Goal: Navigation & Orientation: Find specific page/section

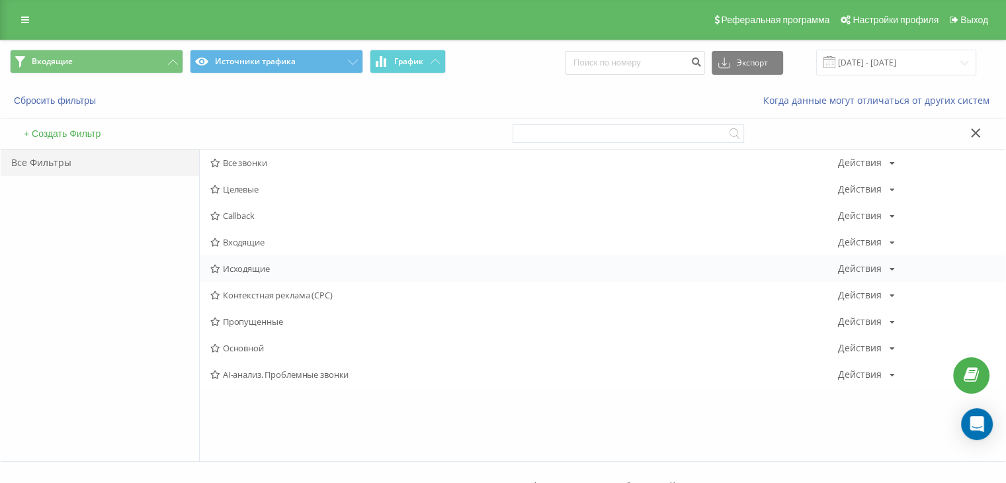
click at [229, 275] on div "Исходящие Действия Редактировать Копировать Удалить По умолчанию Поделиться" at bounding box center [602, 268] width 805 height 26
click at [234, 260] on div "Исходящие Действия Редактировать Копировать Удалить По умолчанию Поделиться" at bounding box center [602, 268] width 805 height 26
click at [237, 266] on span "Исходящие" at bounding box center [523, 268] width 627 height 9
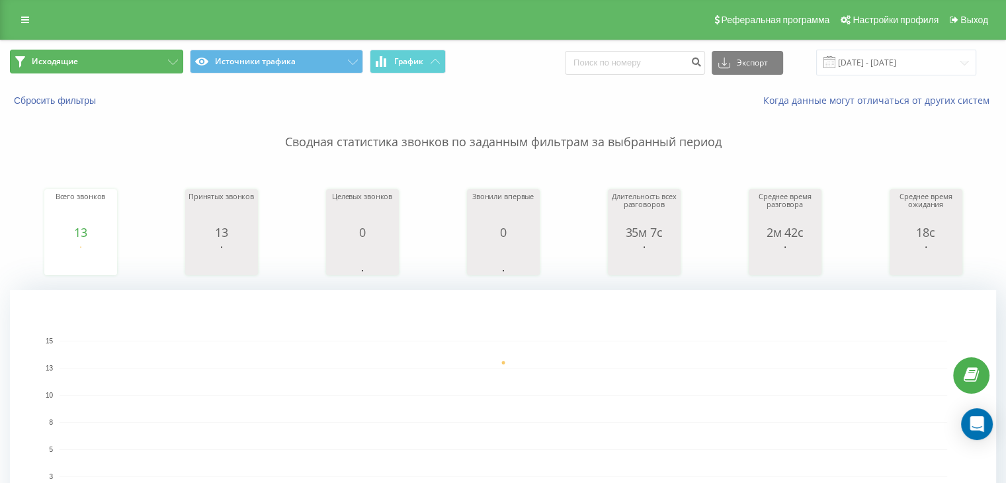
click at [144, 66] on button "Исходящие" at bounding box center [96, 62] width 173 height 24
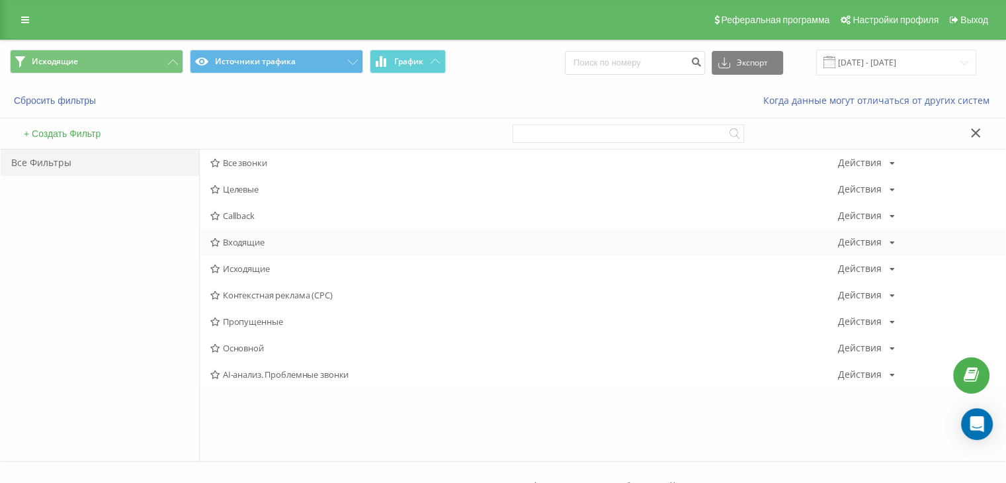
click at [278, 245] on span "Входящие" at bounding box center [523, 241] width 627 height 9
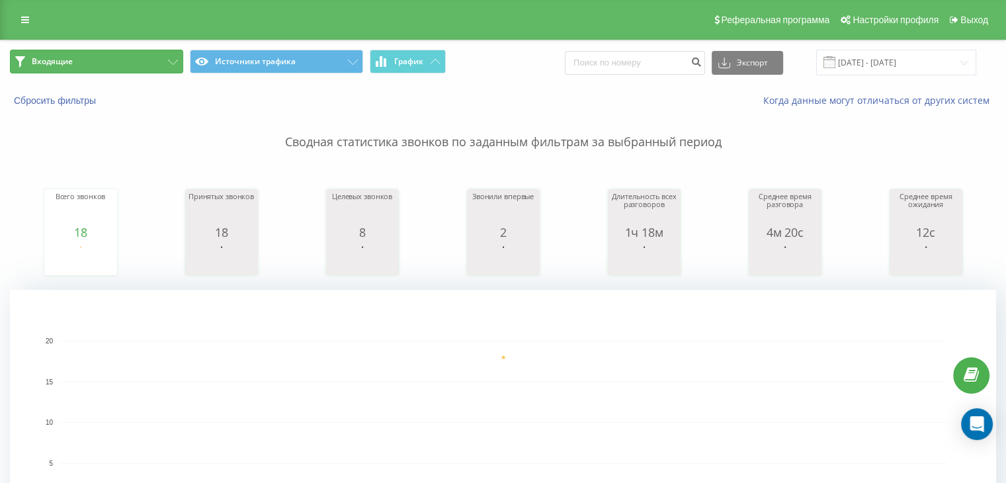
click at [141, 59] on button "Входящие" at bounding box center [96, 62] width 173 height 24
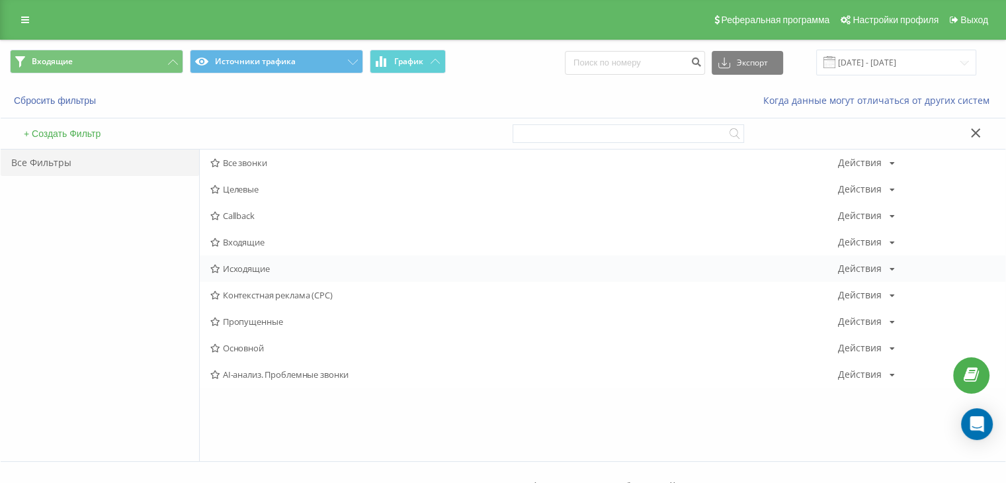
click at [267, 280] on div "Исходящие Действия Редактировать Копировать Удалить По умолчанию Поделиться" at bounding box center [602, 268] width 805 height 26
click at [267, 278] on div "Исходящие Действия Редактировать Копировать Удалить По умолчанию Поделиться" at bounding box center [602, 268] width 805 height 26
click at [247, 271] on span "Исходящие" at bounding box center [523, 268] width 627 height 9
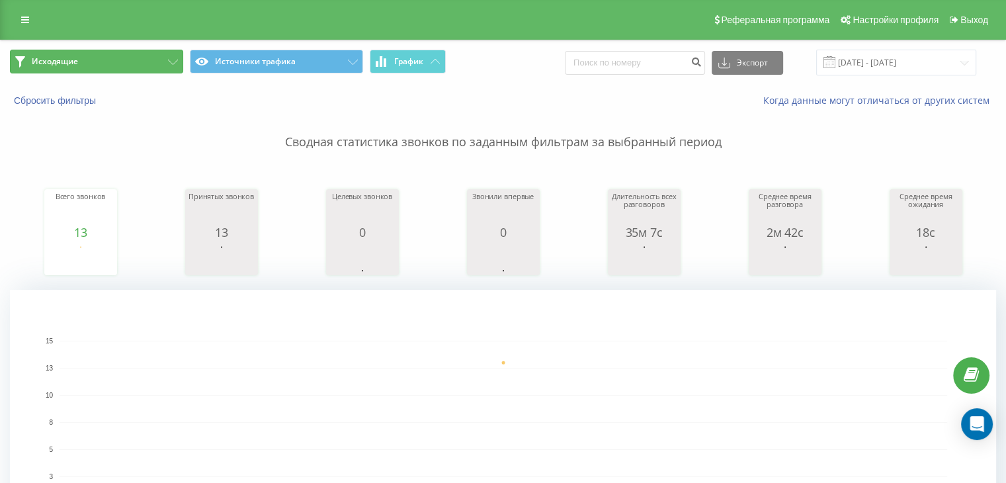
click at [149, 65] on button "Исходящие" at bounding box center [96, 62] width 173 height 24
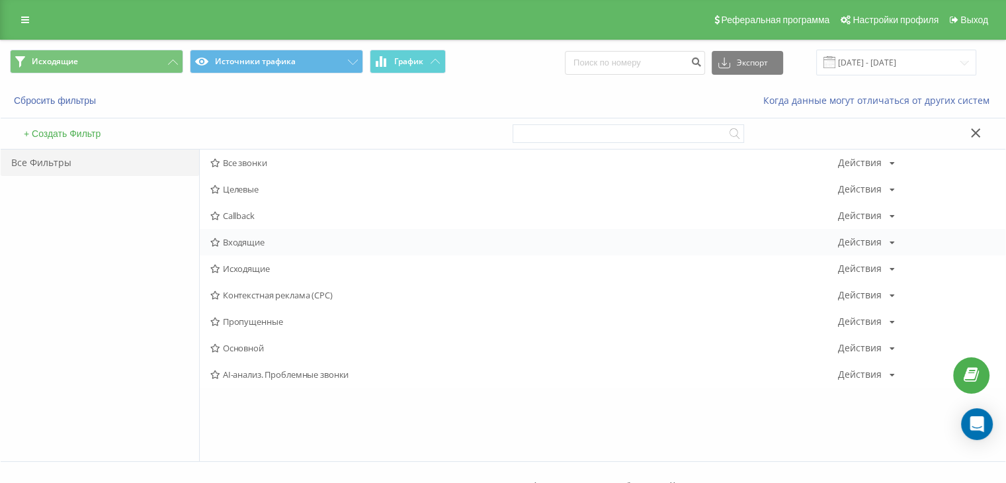
click at [230, 241] on span "Входящие" at bounding box center [523, 241] width 627 height 9
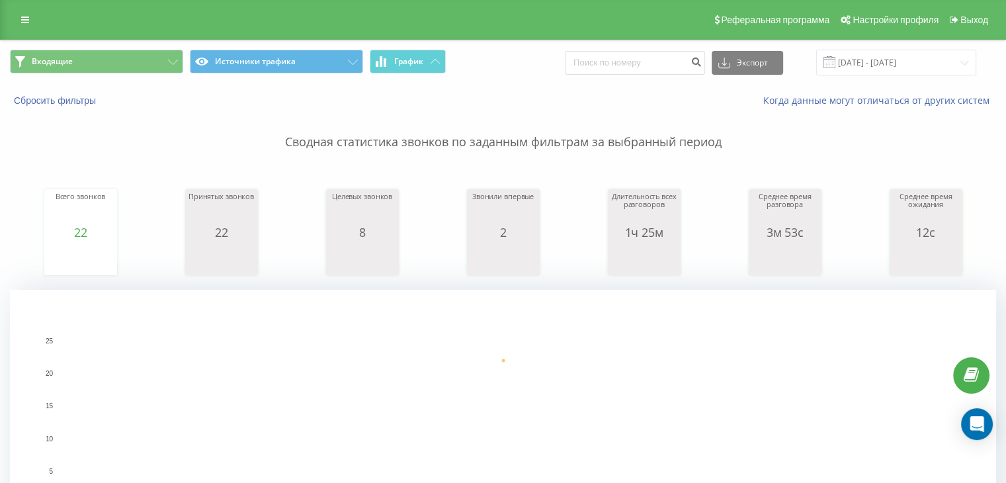
click at [100, 48] on div "Входящие Источники трафика График Экспорт .csv .xls .xlsx [DATE] - [DATE]" at bounding box center [503, 62] width 1004 height 44
click at [105, 61] on button "Входящие" at bounding box center [96, 62] width 173 height 24
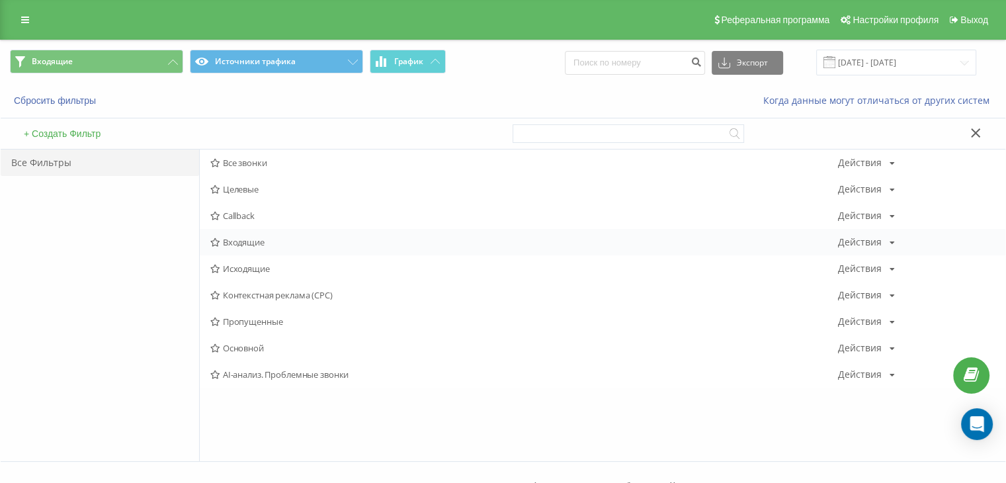
click at [253, 242] on span "Входящие" at bounding box center [523, 241] width 627 height 9
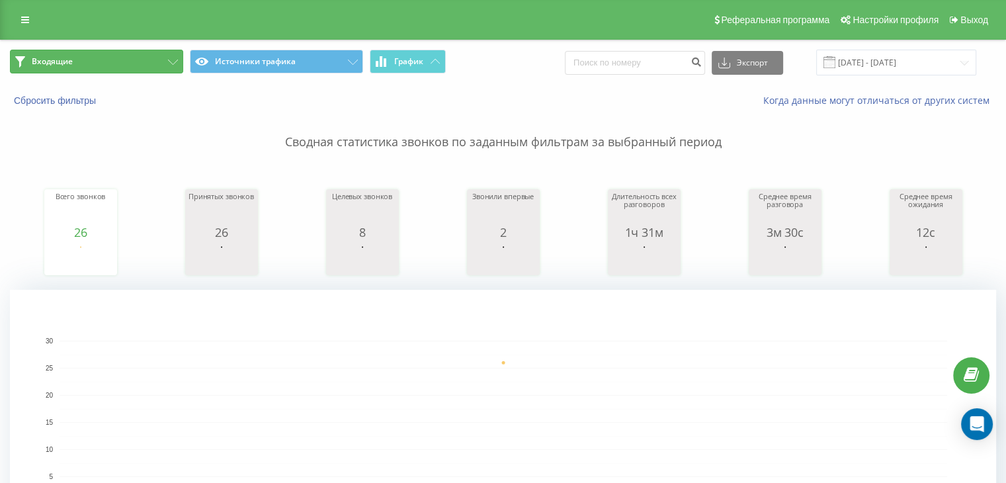
click at [98, 56] on button "Входящие" at bounding box center [96, 62] width 173 height 24
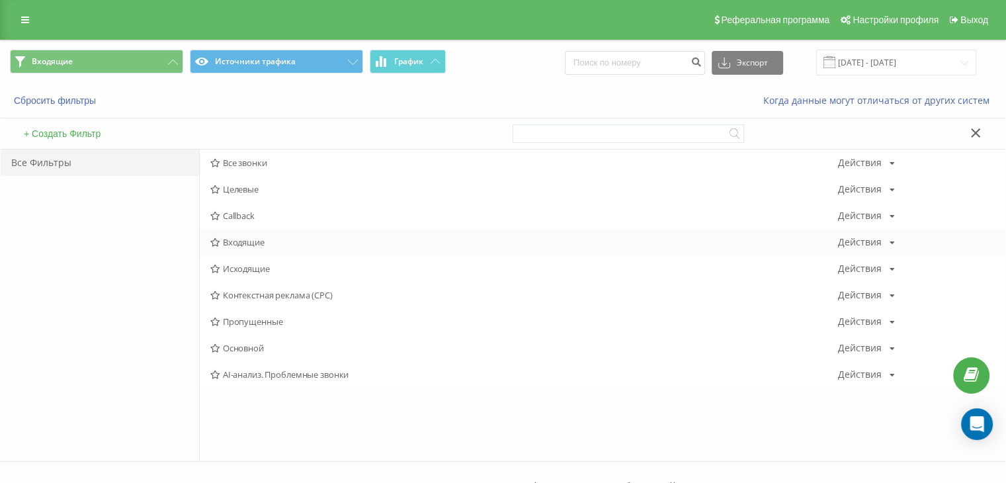
click at [241, 250] on div "Входящие Действия Редактировать Копировать Удалить По умолчанию Поделиться" at bounding box center [602, 242] width 805 height 26
click at [247, 239] on span "Входящие" at bounding box center [523, 241] width 627 height 9
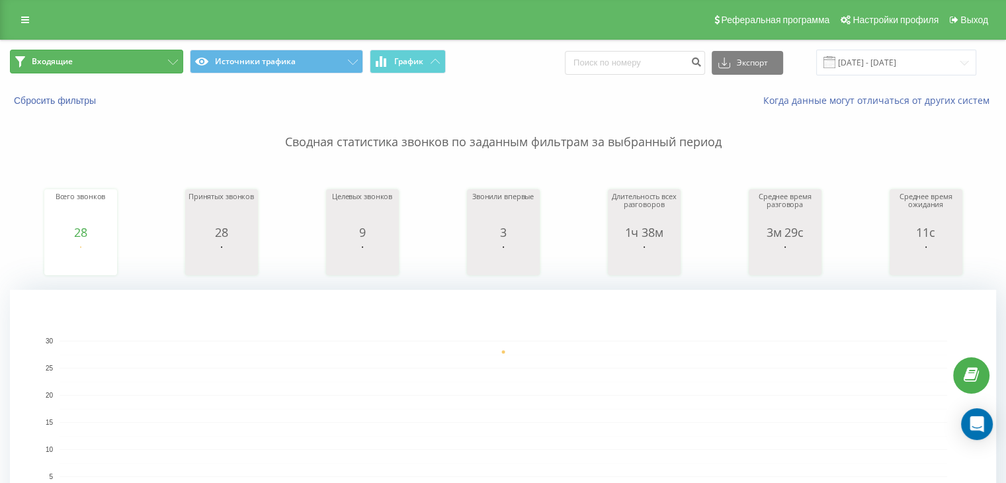
click at [111, 61] on button "Входящие" at bounding box center [96, 62] width 173 height 24
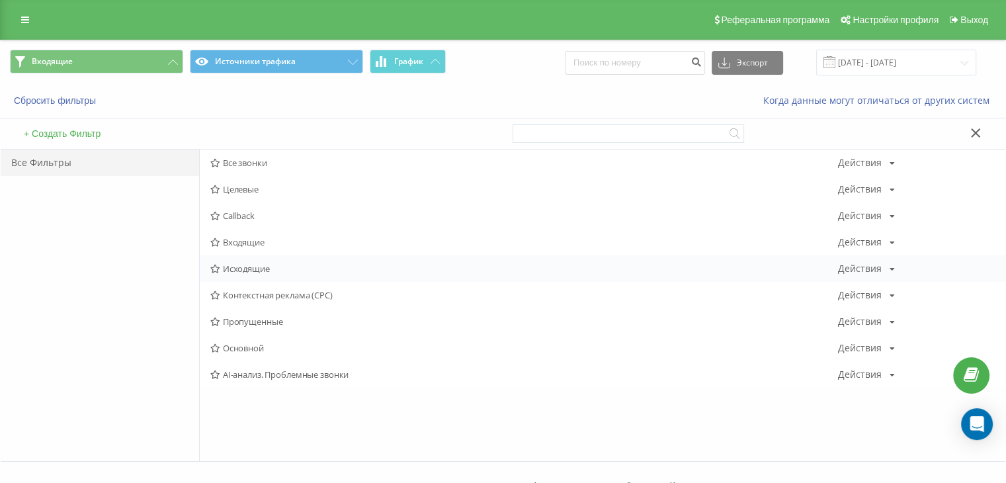
click at [238, 256] on div "Исходящие Действия Редактировать Копировать Удалить По умолчанию Поделиться" at bounding box center [602, 268] width 805 height 26
click at [241, 264] on span "Исходящие" at bounding box center [523, 268] width 627 height 9
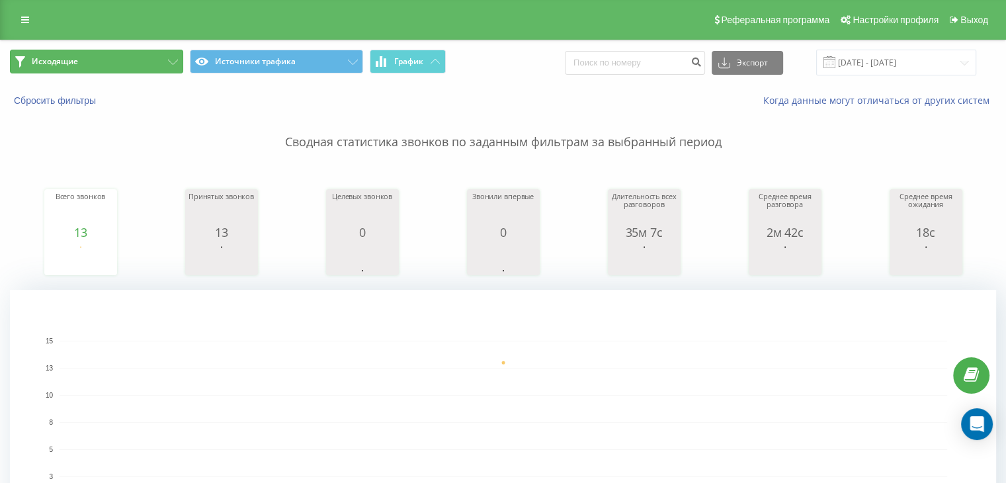
click at [132, 67] on button "Исходящие" at bounding box center [96, 62] width 173 height 24
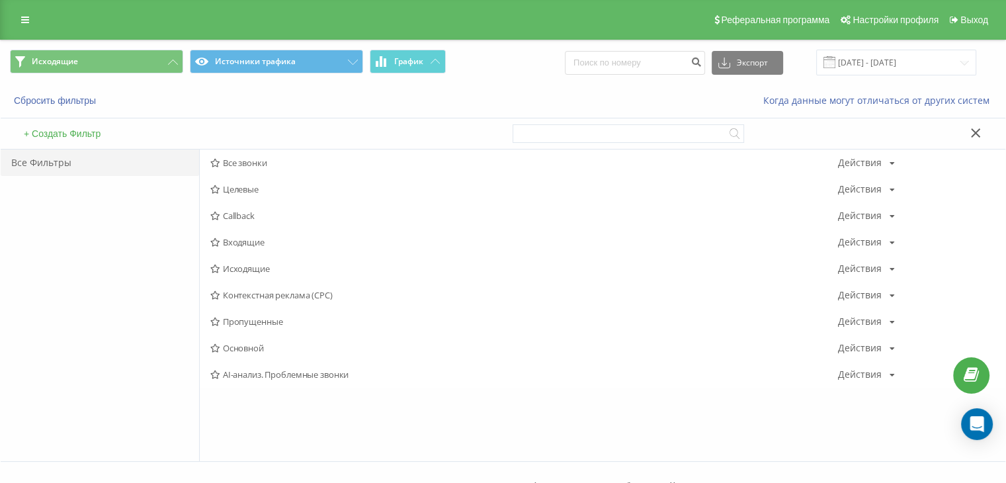
click at [249, 237] on span "Входящие" at bounding box center [523, 241] width 627 height 9
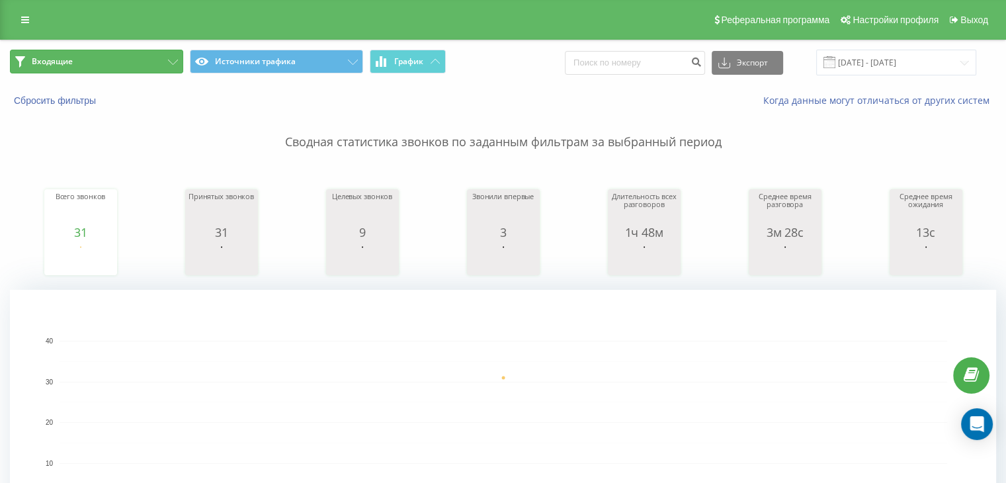
click at [97, 68] on button "Входящие" at bounding box center [96, 62] width 173 height 24
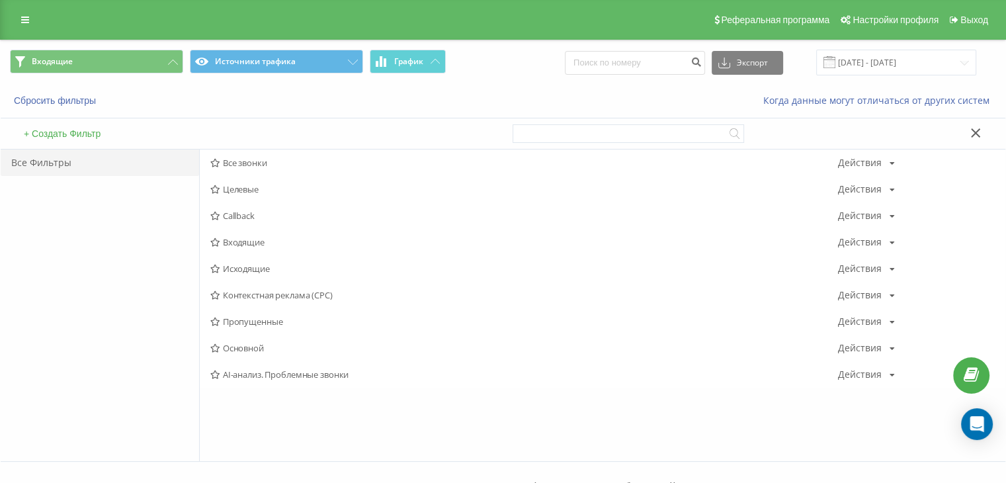
click at [239, 240] on span "Входящие" at bounding box center [523, 241] width 627 height 9
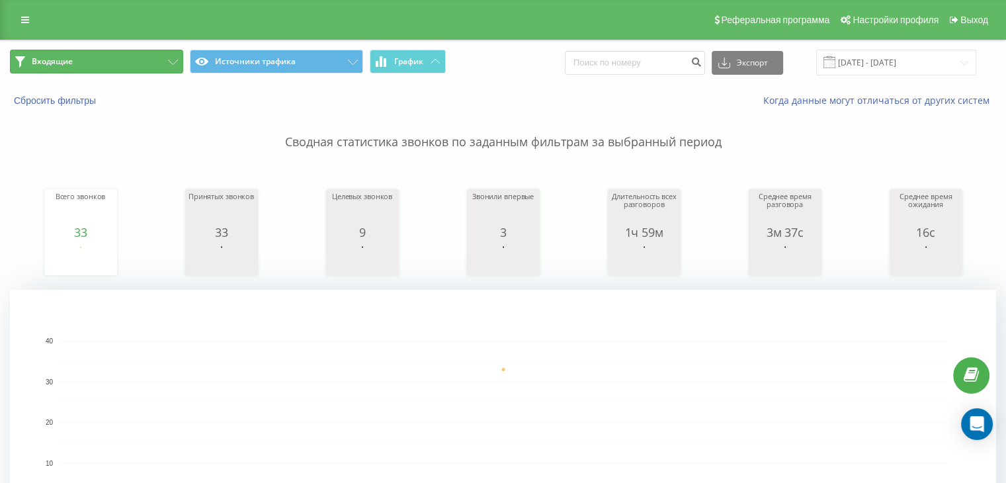
click at [130, 69] on button "Входящие" at bounding box center [96, 62] width 173 height 24
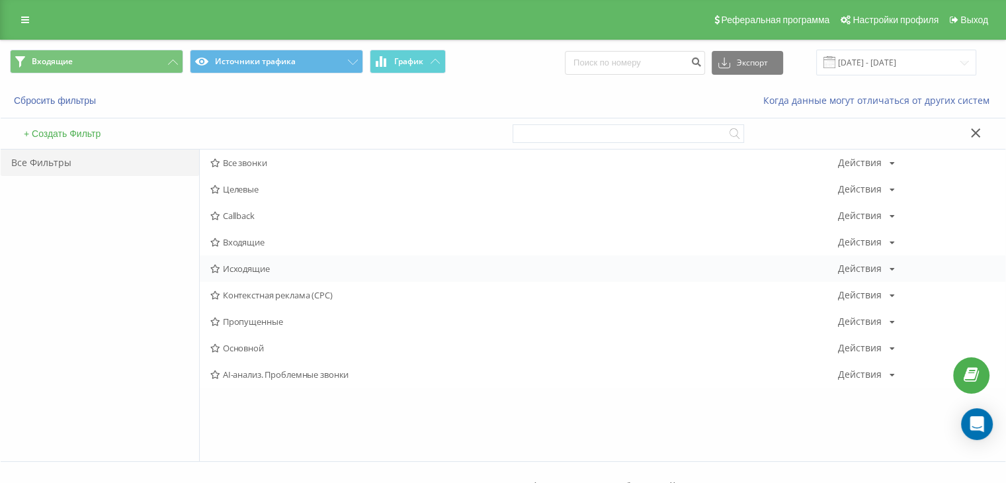
click at [237, 272] on span "Исходящие" at bounding box center [523, 268] width 627 height 9
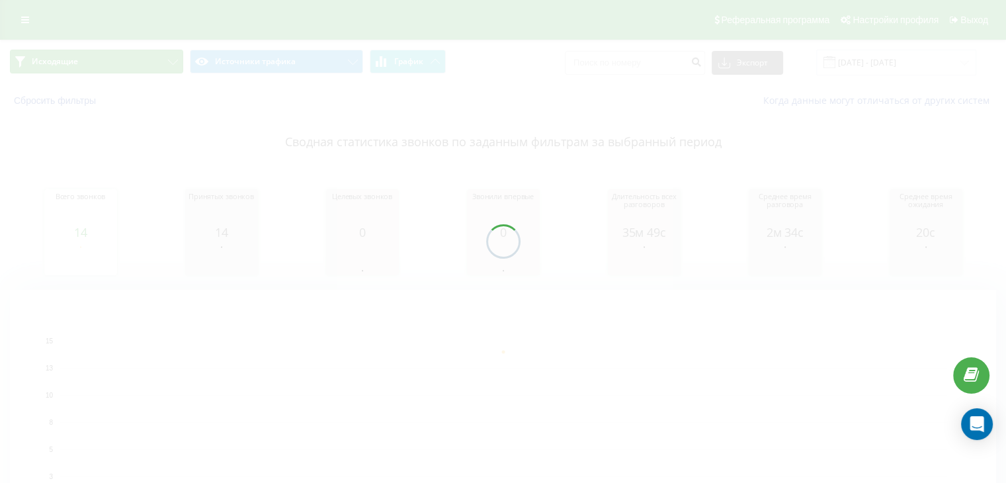
click at [135, 61] on button "Исходящие" at bounding box center [96, 62] width 173 height 24
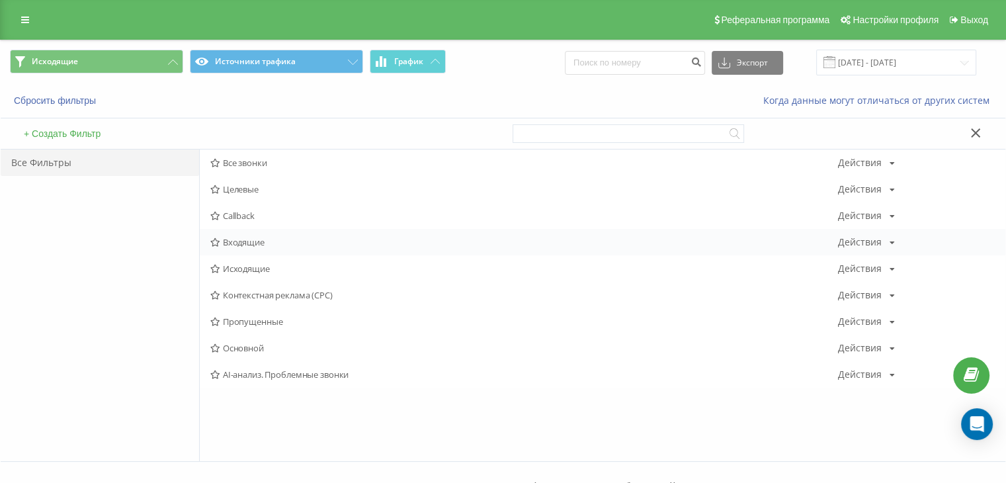
click at [244, 233] on div "Входящие Действия Редактировать Копировать Удалить По умолчанию Поделиться" at bounding box center [602, 242] width 805 height 26
click at [241, 239] on span "Входящие" at bounding box center [523, 241] width 627 height 9
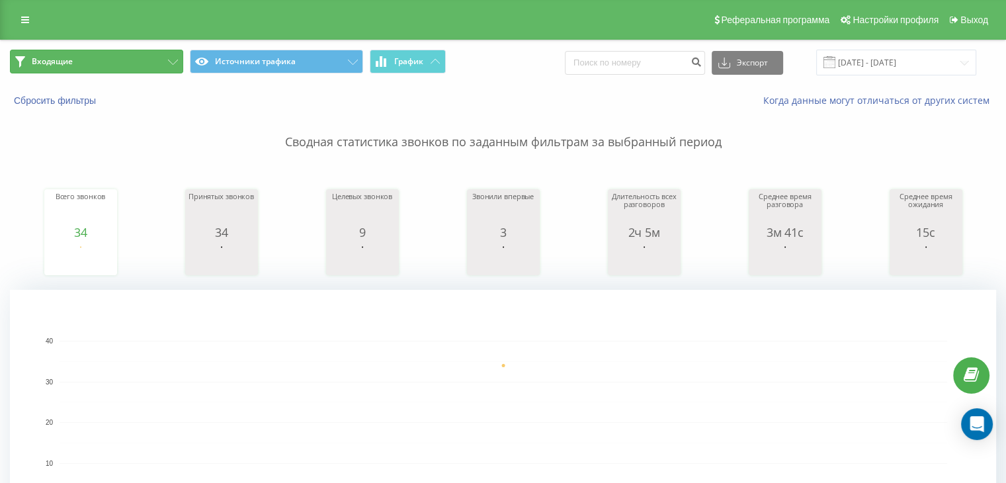
click at [149, 57] on button "Входящие" at bounding box center [96, 62] width 173 height 24
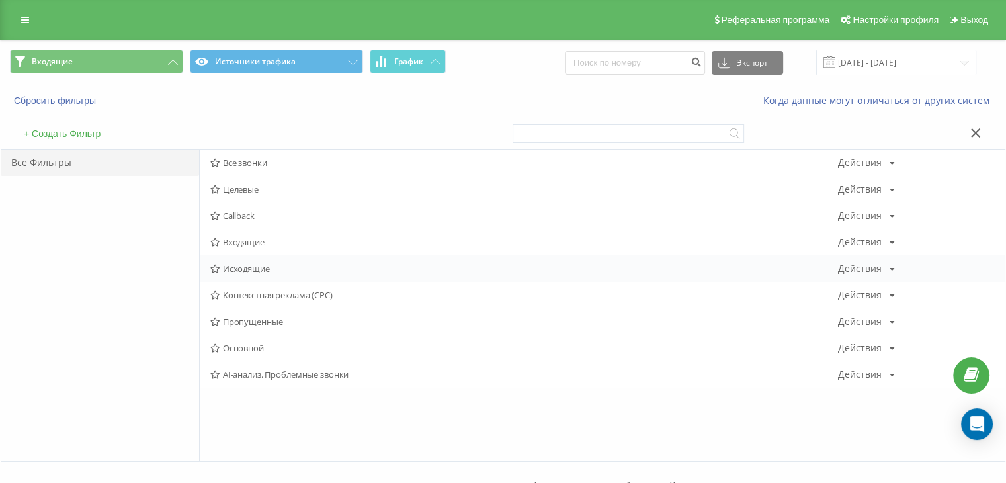
click at [260, 259] on div "Исходящие Действия Редактировать Копировать Удалить По умолчанию Поделиться" at bounding box center [602, 268] width 805 height 26
click at [257, 269] on span "Исходящие" at bounding box center [523, 268] width 627 height 9
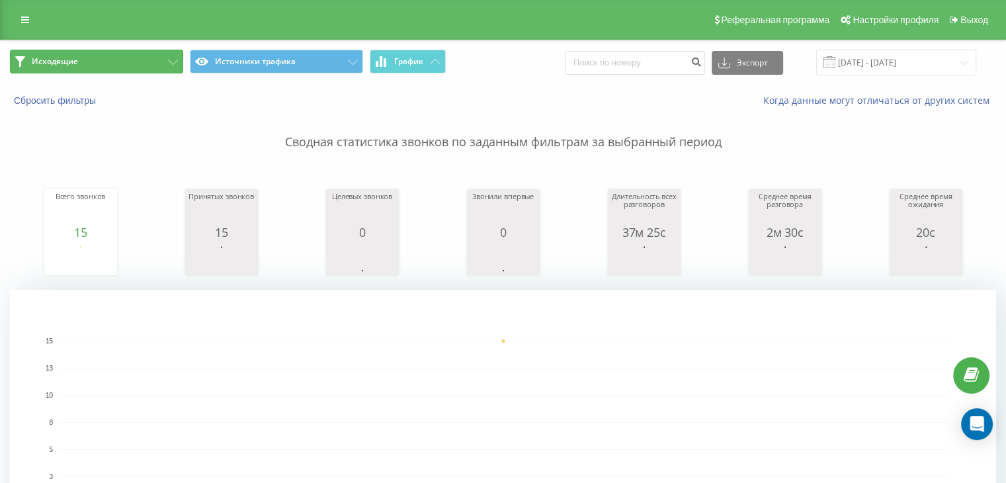
click at [90, 71] on button "Исходящие" at bounding box center [96, 62] width 173 height 24
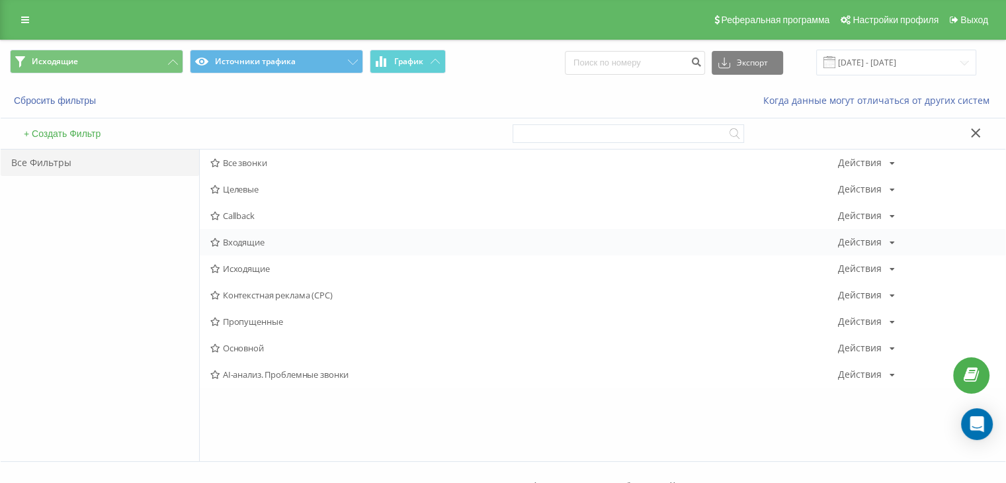
click at [278, 239] on span "Входящие" at bounding box center [523, 241] width 627 height 9
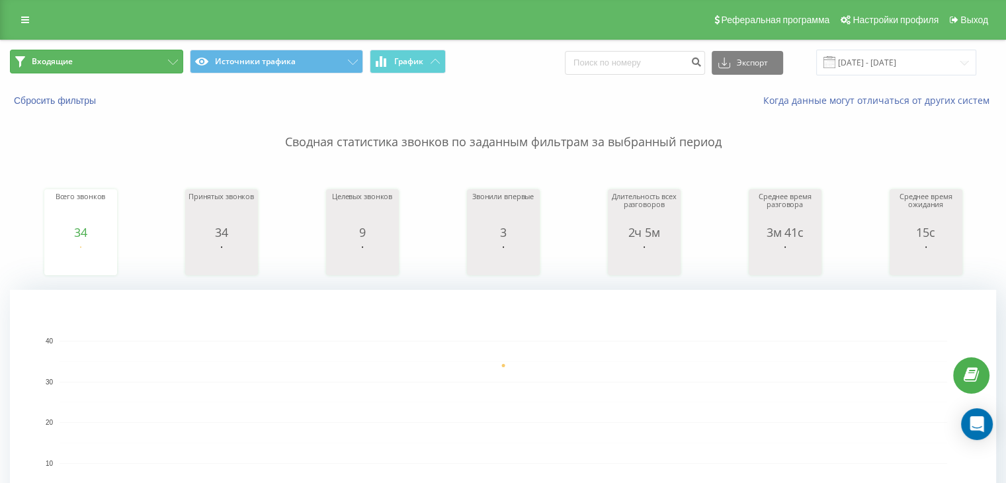
click at [131, 59] on button "Входящие" at bounding box center [96, 62] width 173 height 24
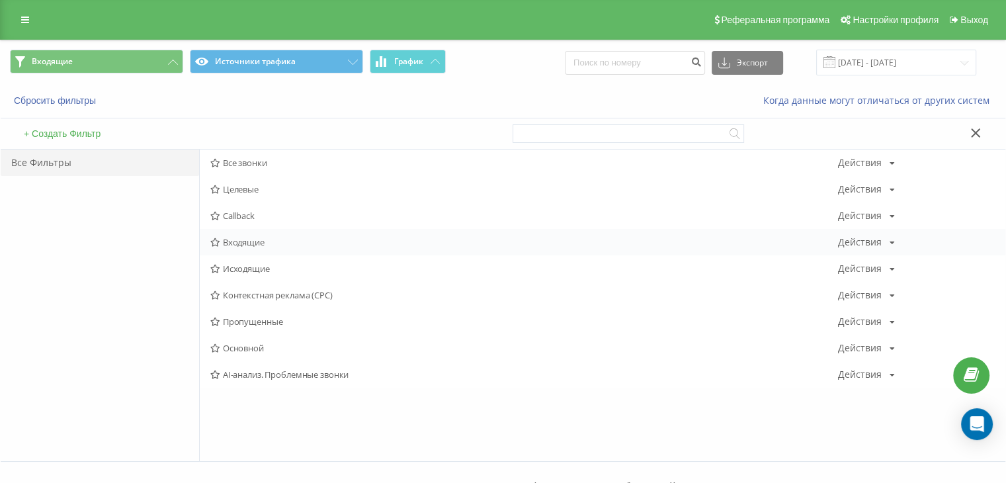
click at [275, 249] on div "Входящие Действия Редактировать Копировать Удалить По умолчанию Поделиться" at bounding box center [602, 242] width 805 height 26
click at [262, 243] on span "Входящие" at bounding box center [523, 241] width 627 height 9
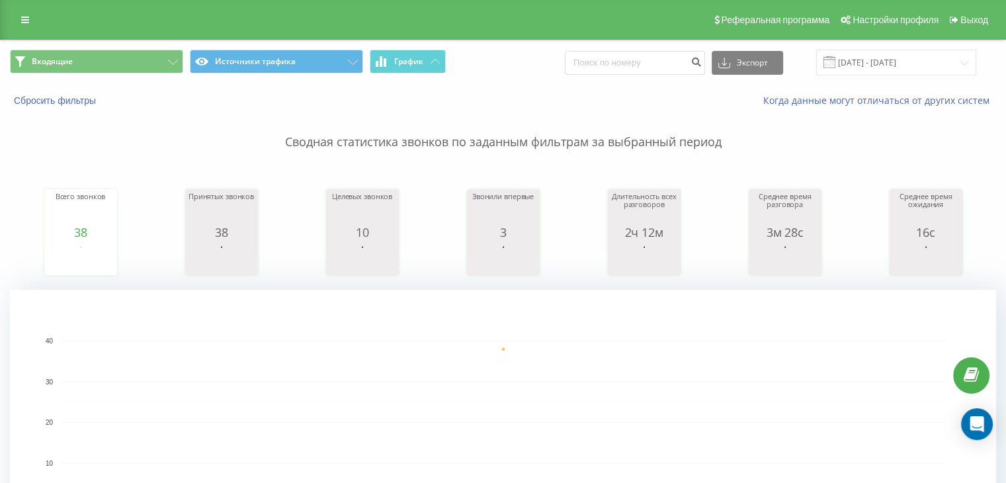
click at [105, 77] on div "Входящие Источники трафика График Экспорт .csv .xls .xlsx [DATE] - [DATE]" at bounding box center [503, 62] width 1004 height 44
click at [116, 54] on button "Входящие" at bounding box center [96, 62] width 173 height 24
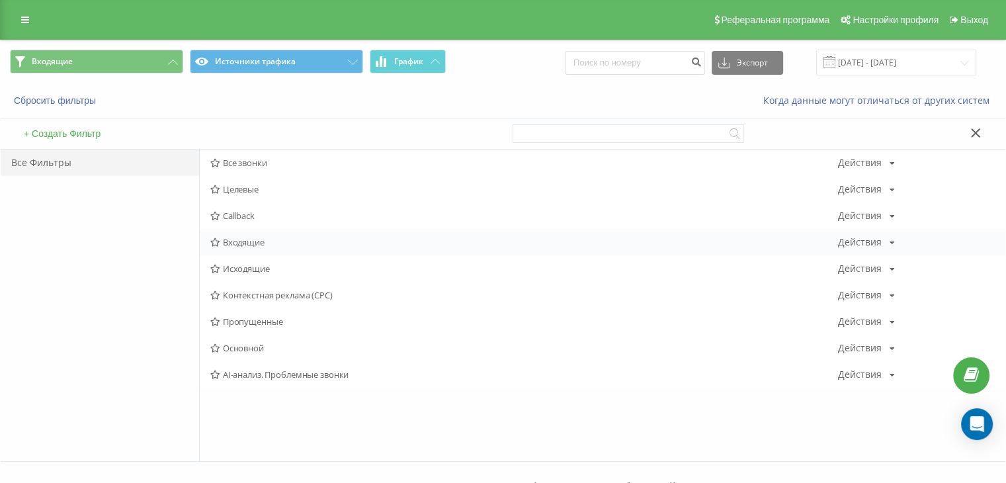
click at [292, 235] on div "Входящие Действия Редактировать Копировать Удалить По умолчанию Поделиться" at bounding box center [602, 242] width 805 height 26
click at [291, 237] on span "Входящие" at bounding box center [523, 241] width 627 height 9
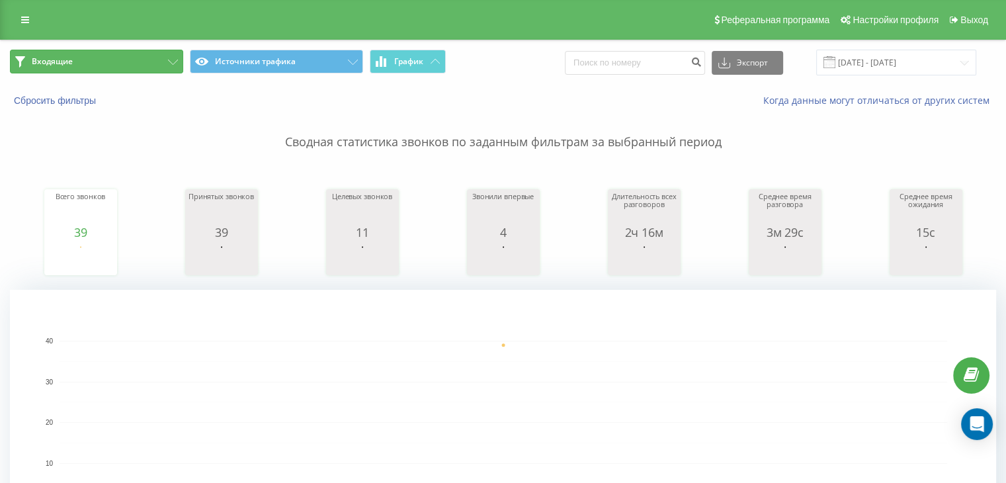
click at [108, 57] on button "Входящие" at bounding box center [96, 62] width 173 height 24
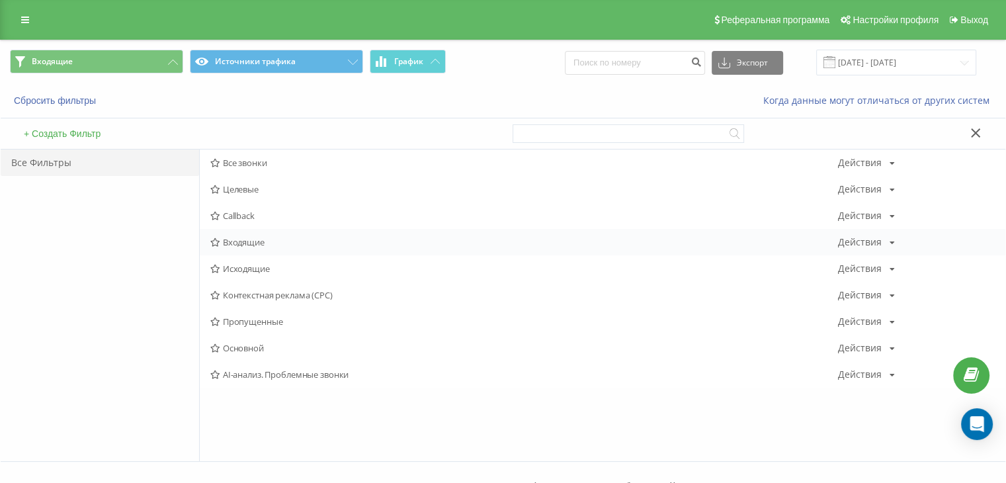
click at [273, 237] on span "Входящие" at bounding box center [523, 241] width 627 height 9
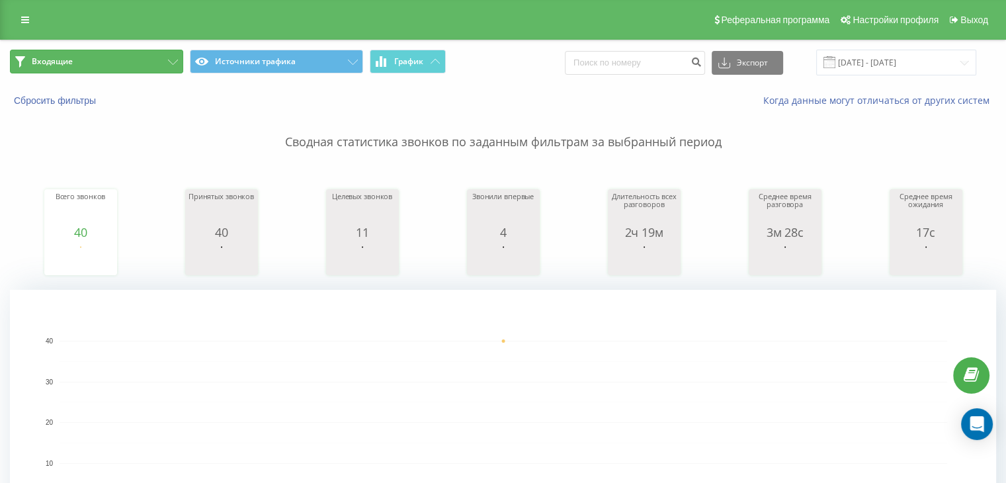
click at [148, 64] on button "Входящие" at bounding box center [96, 62] width 173 height 24
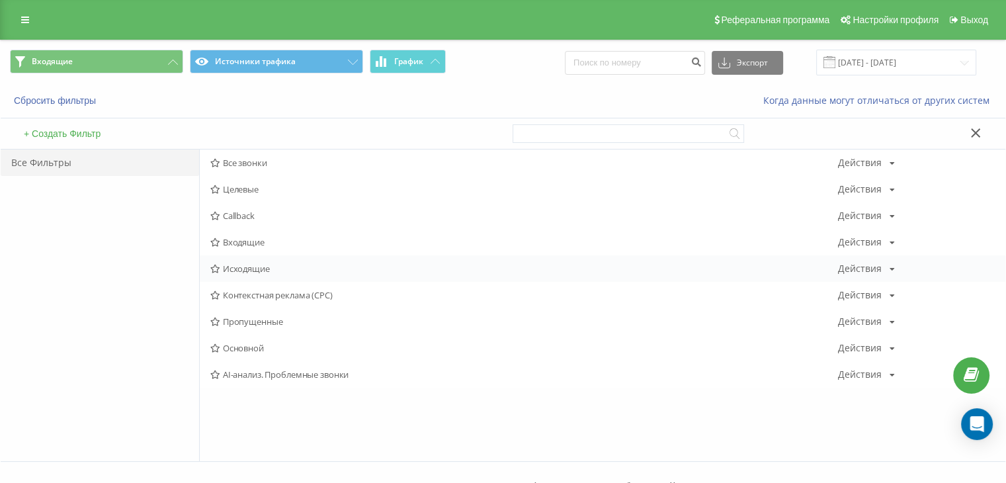
click at [290, 273] on div "Исходящие Действия Редактировать Копировать Удалить По умолчанию Поделиться" at bounding box center [602, 268] width 805 height 26
click at [285, 278] on div "Исходящие Действия Редактировать Копировать Удалить По умолчанию Поделиться" at bounding box center [602, 268] width 805 height 26
click at [282, 272] on span "Исходящие" at bounding box center [523, 268] width 627 height 9
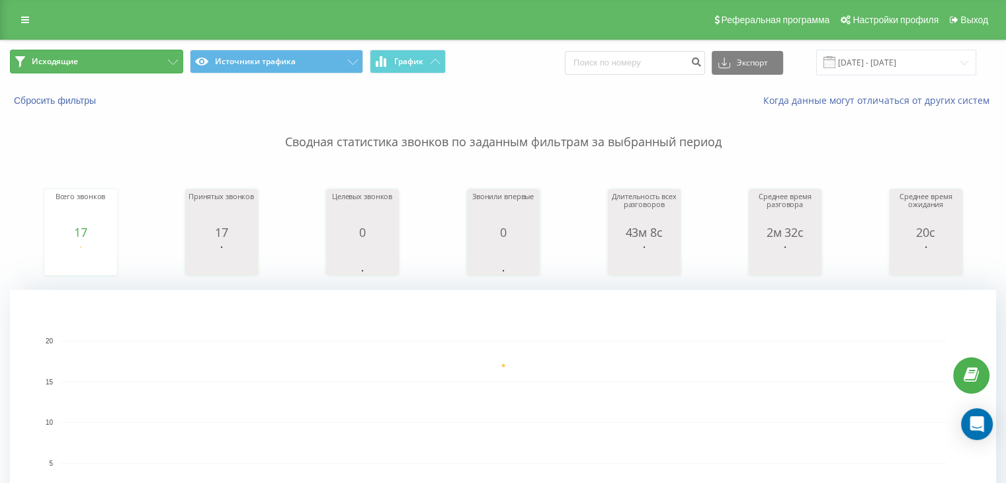
click at [116, 72] on button "Исходящие" at bounding box center [96, 62] width 173 height 24
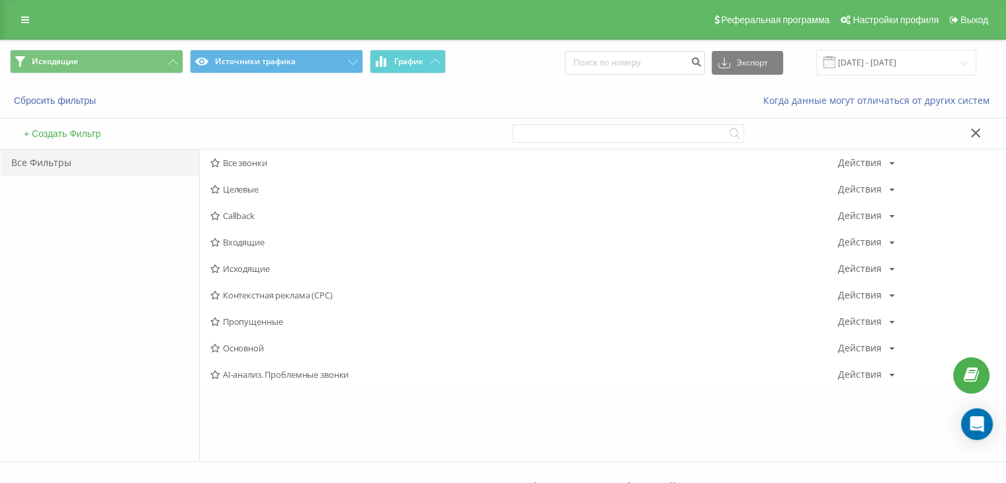
click at [227, 268] on span "Исходящие" at bounding box center [523, 268] width 627 height 9
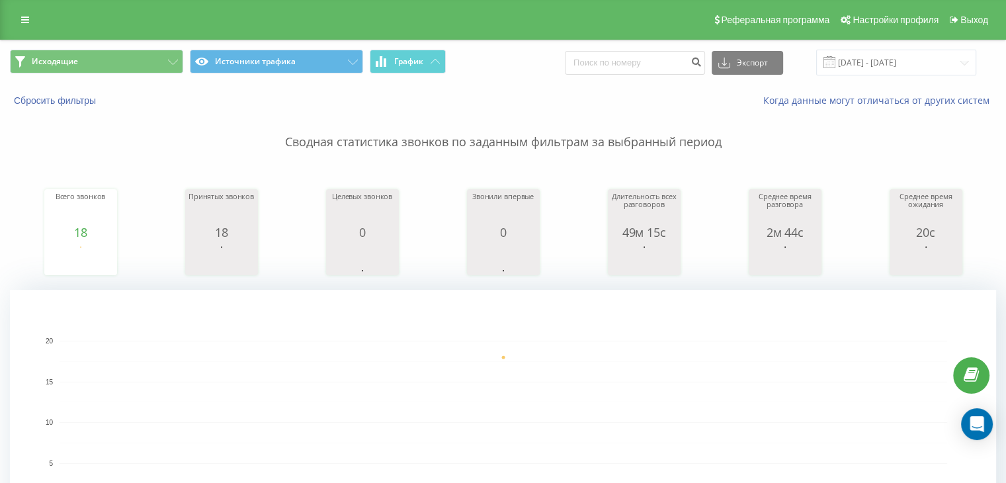
click at [114, 34] on div "Реферальная программа Настройки профиля Выход" at bounding box center [503, 20] width 1006 height 40
click at [116, 54] on button "Исходящие" at bounding box center [96, 62] width 173 height 24
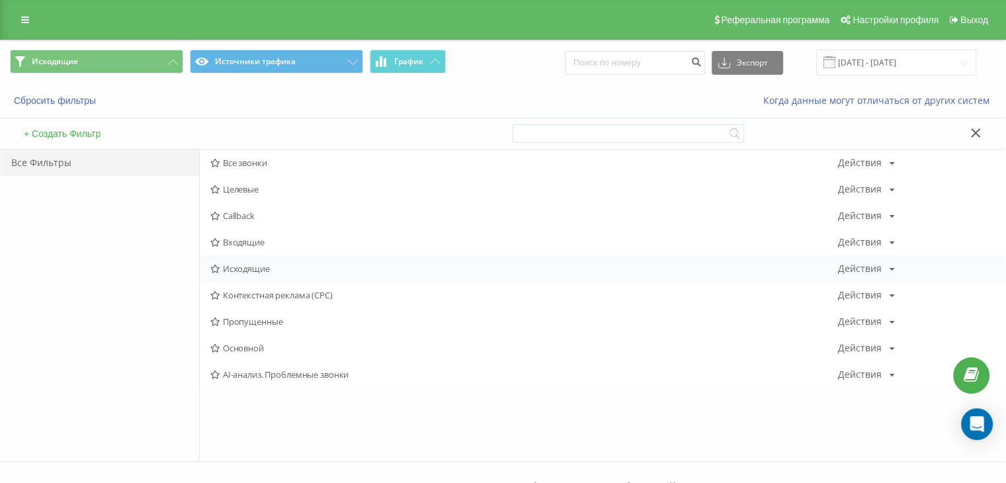
click at [260, 273] on span "Исходящие" at bounding box center [523, 268] width 627 height 9
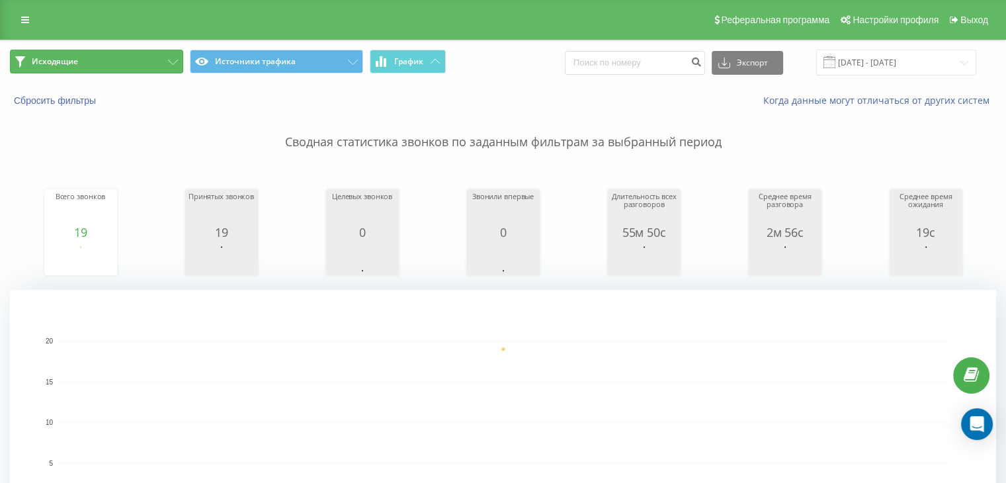
click at [163, 69] on button "Исходящие" at bounding box center [96, 62] width 173 height 24
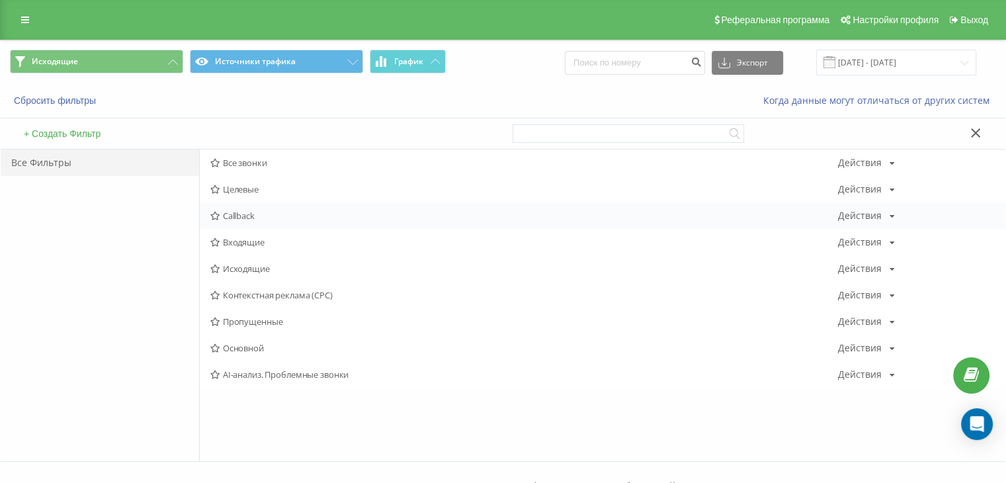
click at [256, 226] on div "Callback Действия Редактировать Копировать Удалить По умолчанию Поделиться" at bounding box center [602, 215] width 805 height 26
click at [259, 238] on span "Входящие" at bounding box center [523, 241] width 627 height 9
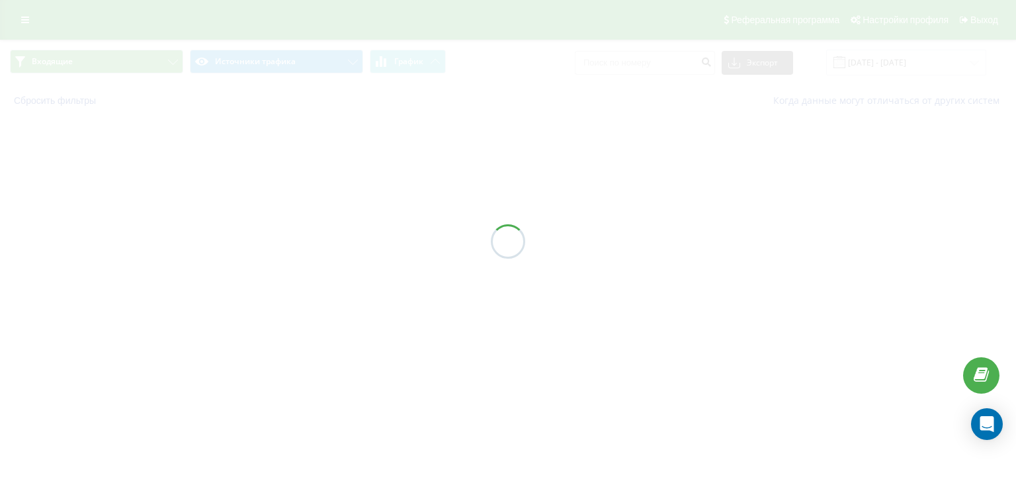
click at [114, 56] on div at bounding box center [508, 241] width 1016 height 483
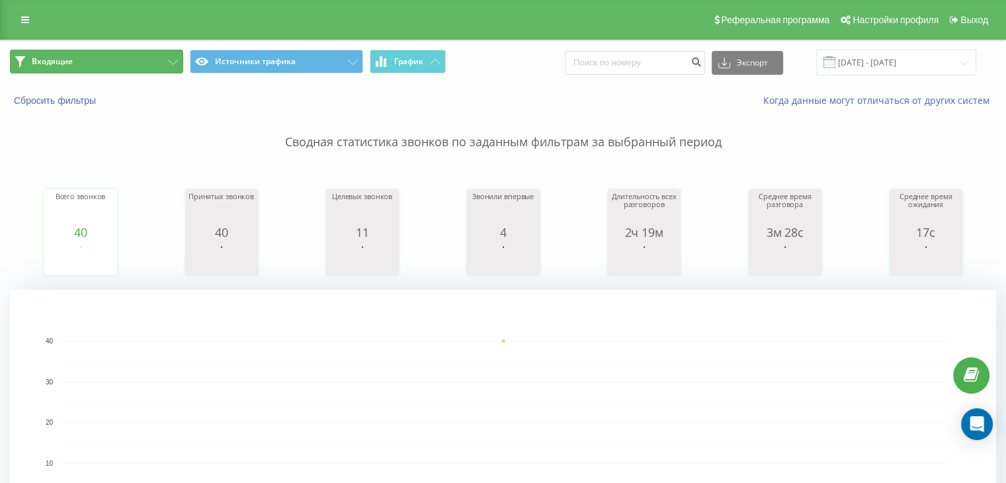
click at [121, 56] on button "Входящие" at bounding box center [96, 62] width 173 height 24
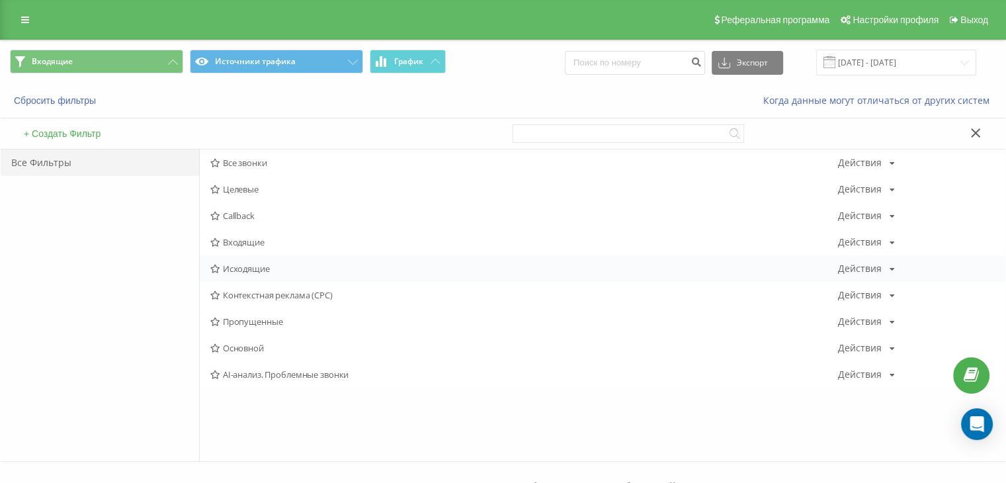
click at [239, 270] on span "Исходящие" at bounding box center [523, 268] width 627 height 9
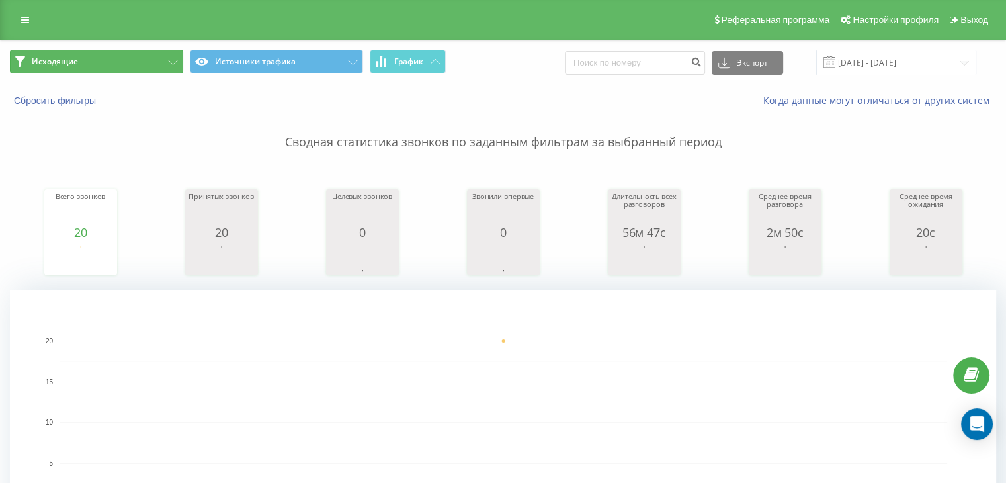
click at [155, 60] on button "Исходящие" at bounding box center [96, 62] width 173 height 24
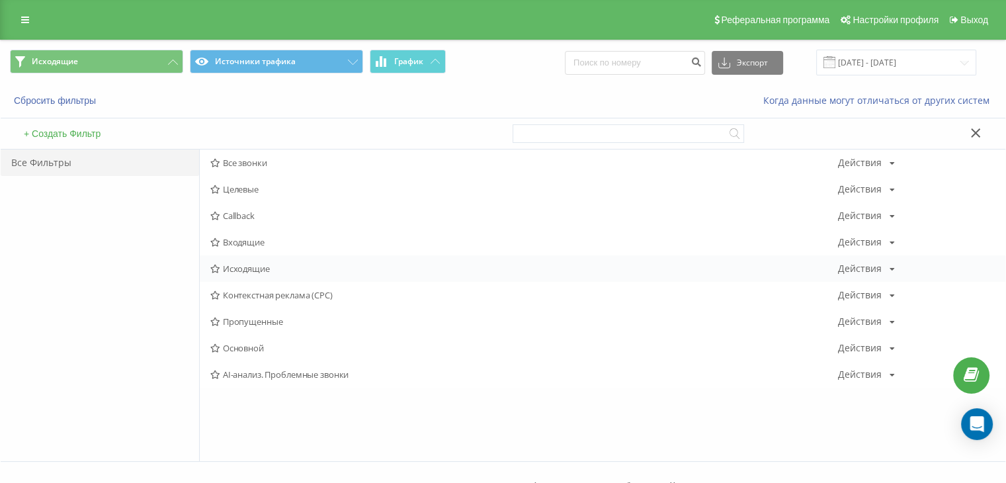
click at [264, 264] on span "Исходящие" at bounding box center [523, 268] width 627 height 9
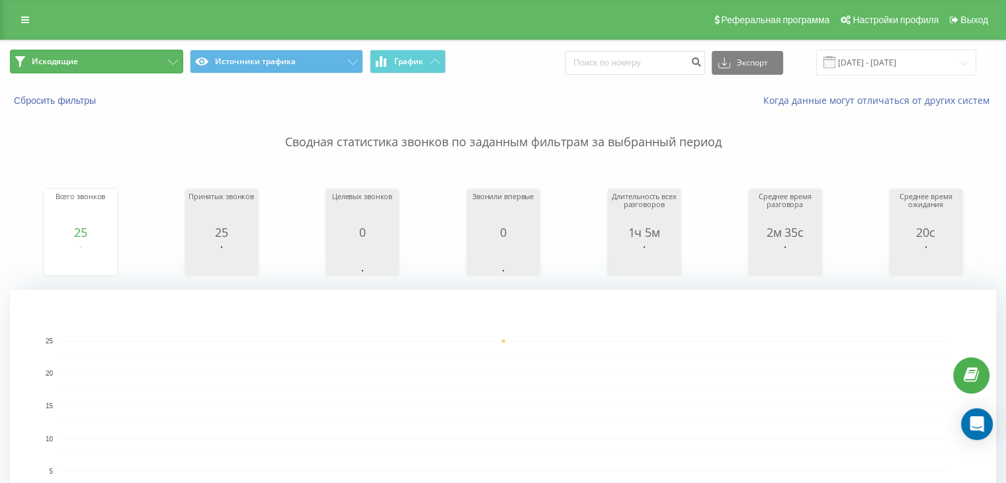
click at [143, 60] on button "Исходящие" at bounding box center [96, 62] width 173 height 24
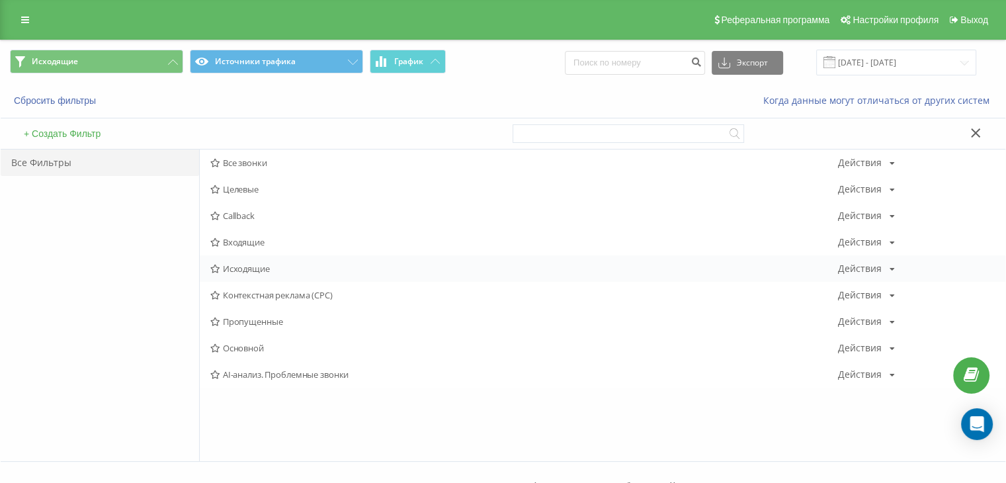
click at [261, 264] on span "Исходящие" at bounding box center [523, 268] width 627 height 9
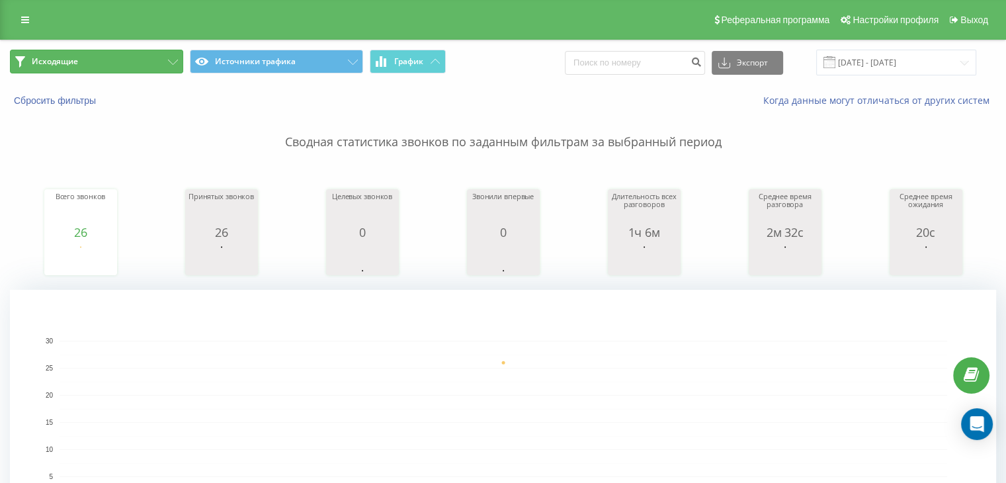
click at [161, 66] on button "Исходящие" at bounding box center [96, 62] width 173 height 24
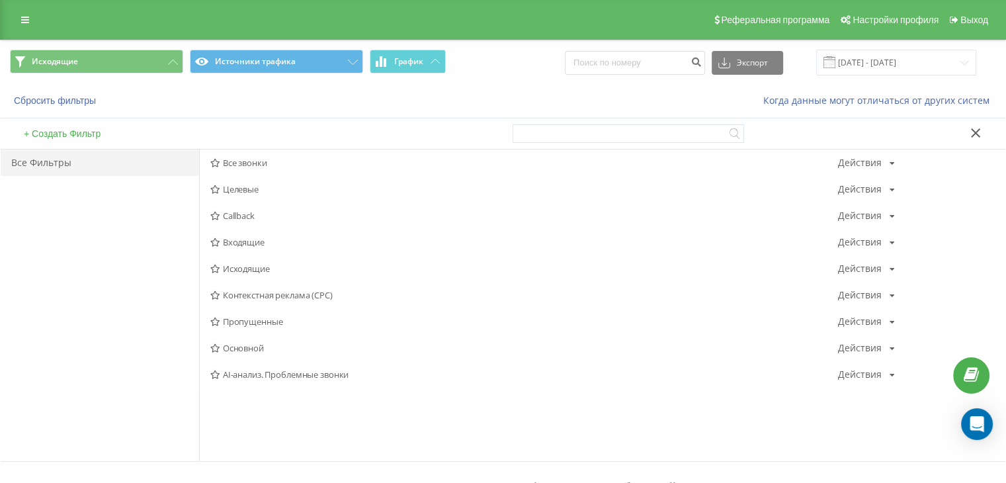
click at [270, 264] on span "Исходящие" at bounding box center [523, 268] width 627 height 9
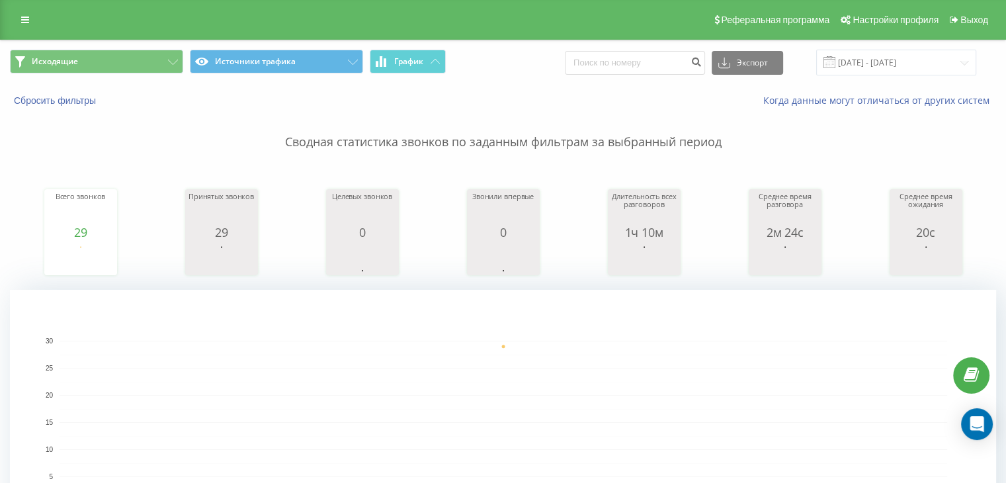
click at [164, 48] on div "Исходящие Источники трафика График Экспорт .csv .xls .xlsx [DATE] - [DATE]" at bounding box center [503, 62] width 1004 height 44
click at [176, 67] on button "Исходящие" at bounding box center [96, 62] width 173 height 24
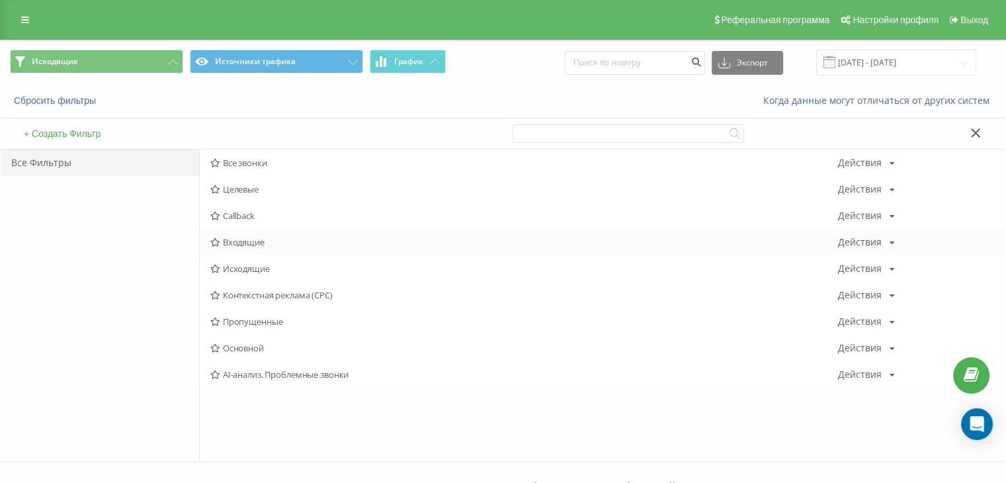
click at [245, 237] on span "Входящие" at bounding box center [523, 241] width 627 height 9
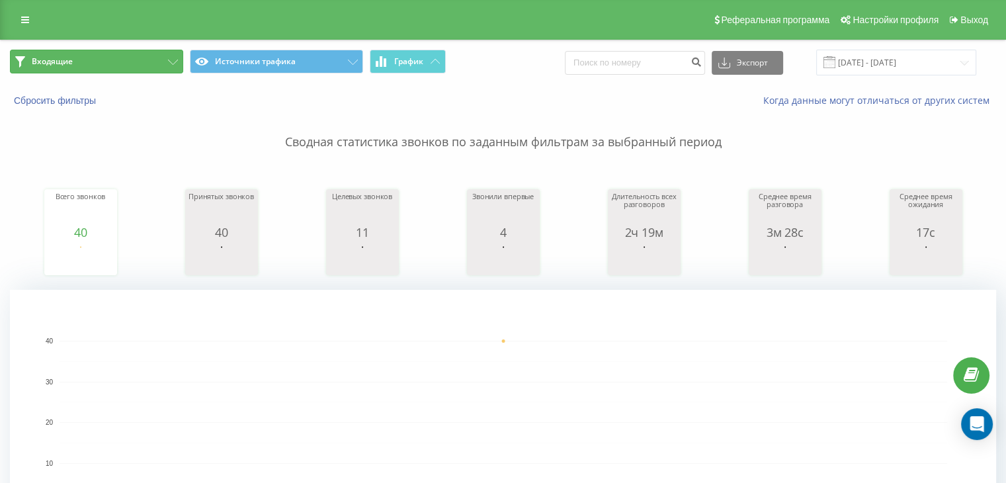
click at [159, 65] on button "Входящие" at bounding box center [96, 62] width 173 height 24
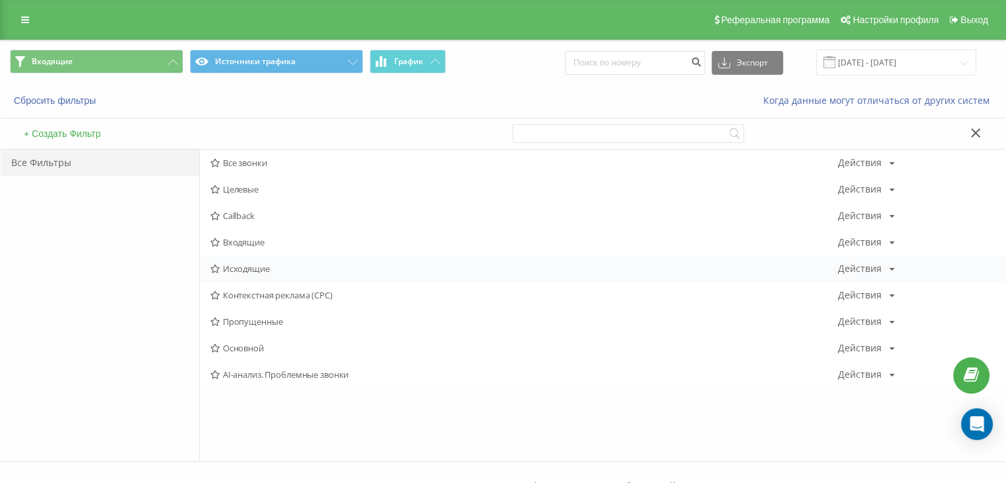
click at [260, 266] on span "Исходящие" at bounding box center [523, 268] width 627 height 9
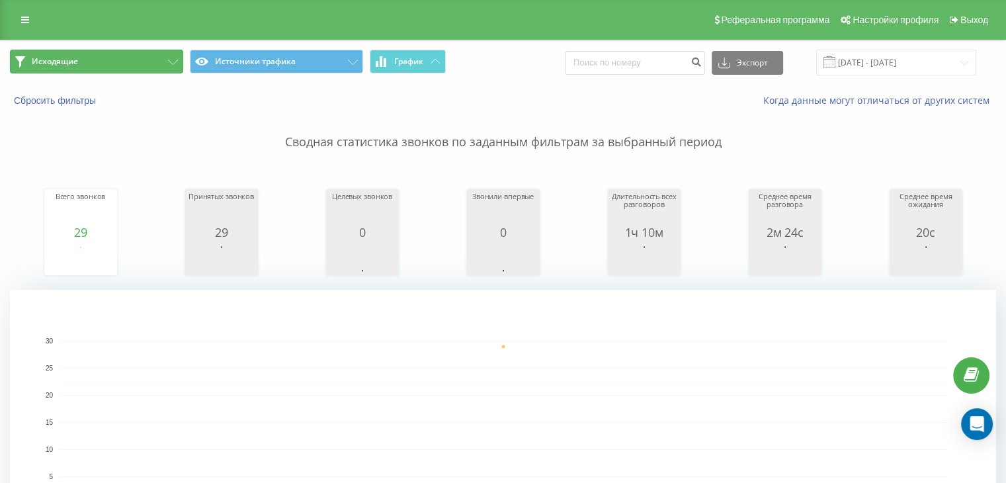
click at [147, 65] on button "Исходящие" at bounding box center [96, 62] width 173 height 24
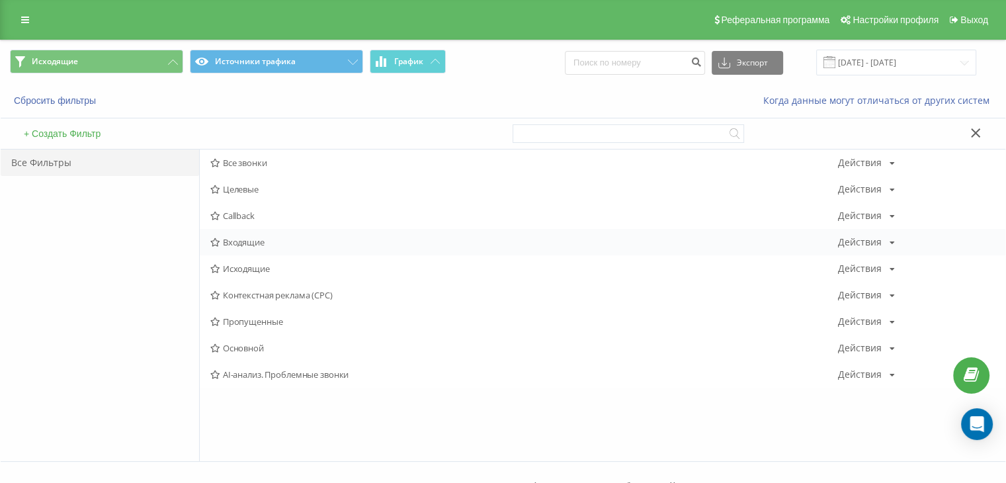
click at [227, 251] on div "Входящие Действия Редактировать Копировать Удалить По умолчанию Поделиться" at bounding box center [602, 242] width 805 height 26
click at [229, 253] on div "Входящие Действия Редактировать Копировать Удалить По умолчанию Поделиться" at bounding box center [602, 242] width 805 height 26
click at [235, 247] on div "Входящие Действия Редактировать Копировать Удалить По умолчанию Поделиться" at bounding box center [602, 242] width 805 height 26
click at [239, 243] on span "Входящие" at bounding box center [523, 241] width 627 height 9
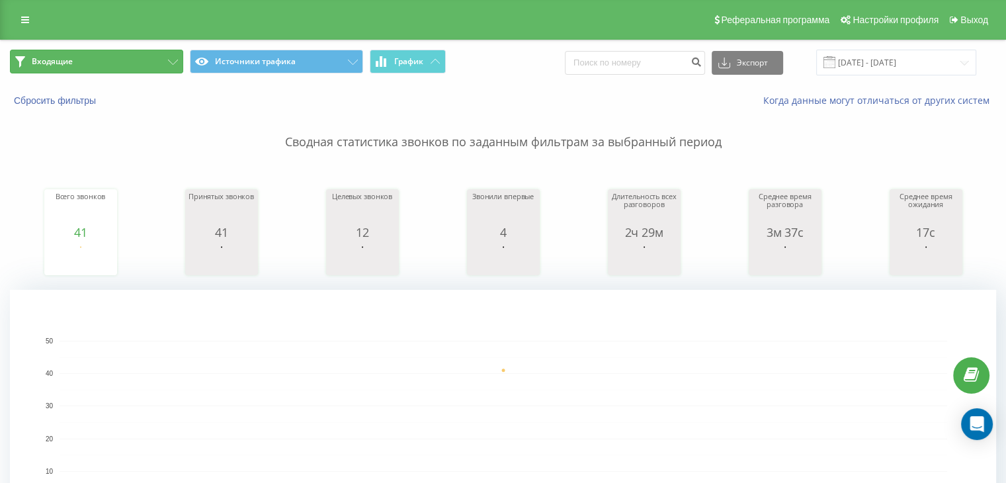
click at [135, 62] on button "Входящие" at bounding box center [96, 62] width 173 height 24
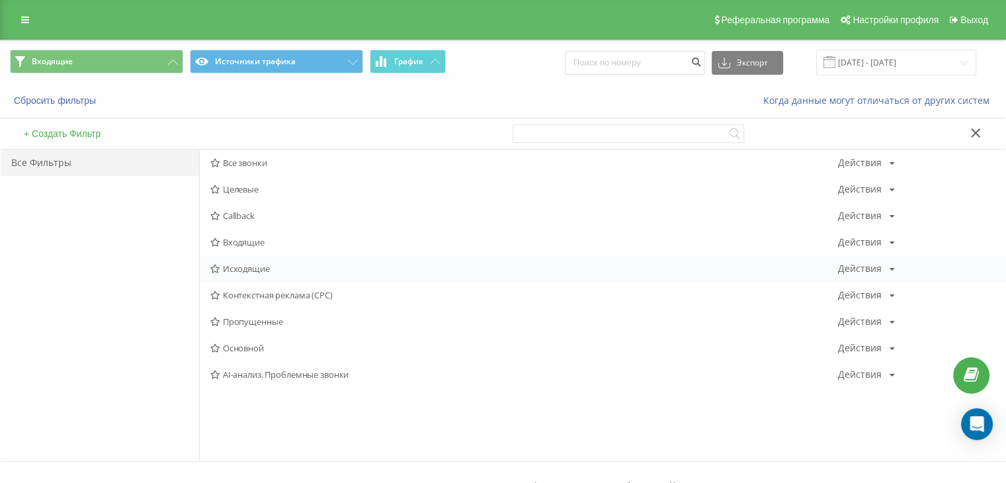
click at [242, 273] on span "Исходящие" at bounding box center [523, 268] width 627 height 9
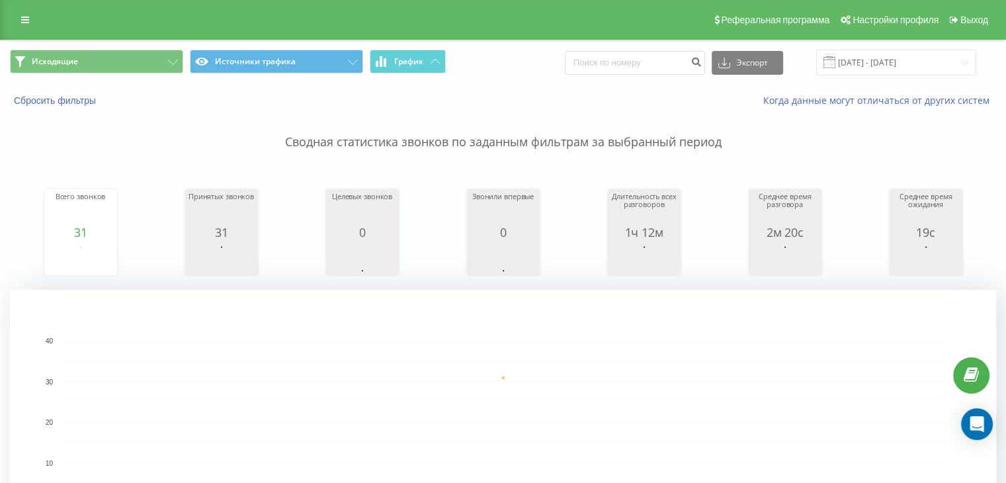
click at [99, 46] on div "Исходящие Источники трафика График Экспорт .csv .xls .xlsx [DATE] - [DATE]" at bounding box center [503, 62] width 1004 height 44
click at [106, 60] on button "Исходящие" at bounding box center [96, 62] width 173 height 24
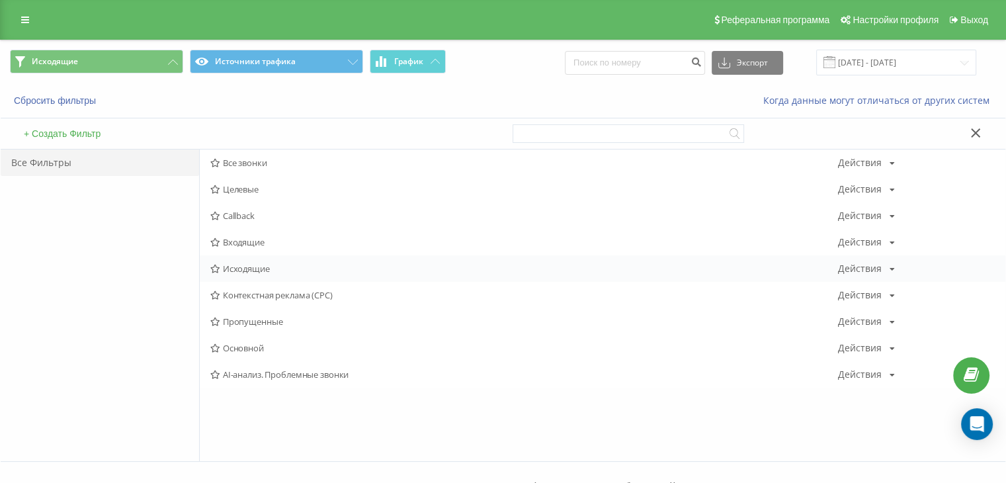
click at [265, 264] on span "Исходящие" at bounding box center [523, 268] width 627 height 9
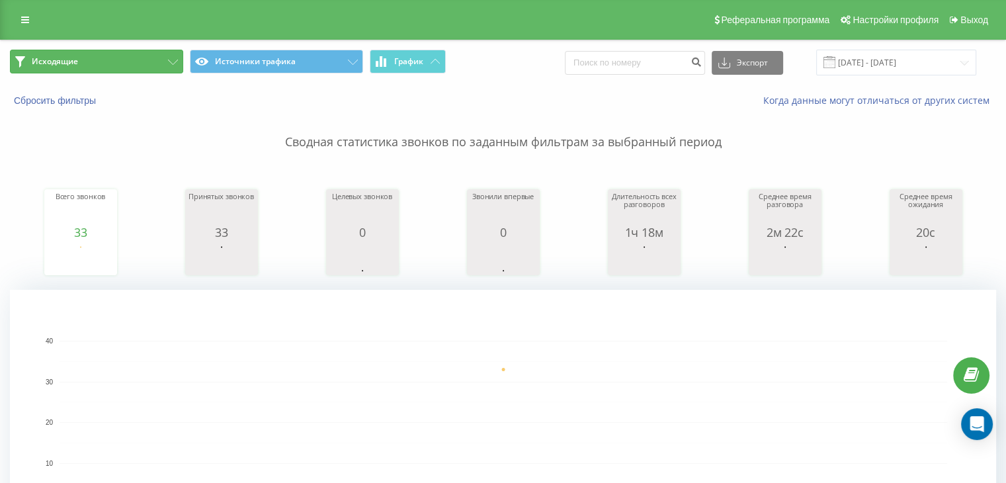
click at [129, 64] on button "Исходящие" at bounding box center [96, 62] width 173 height 24
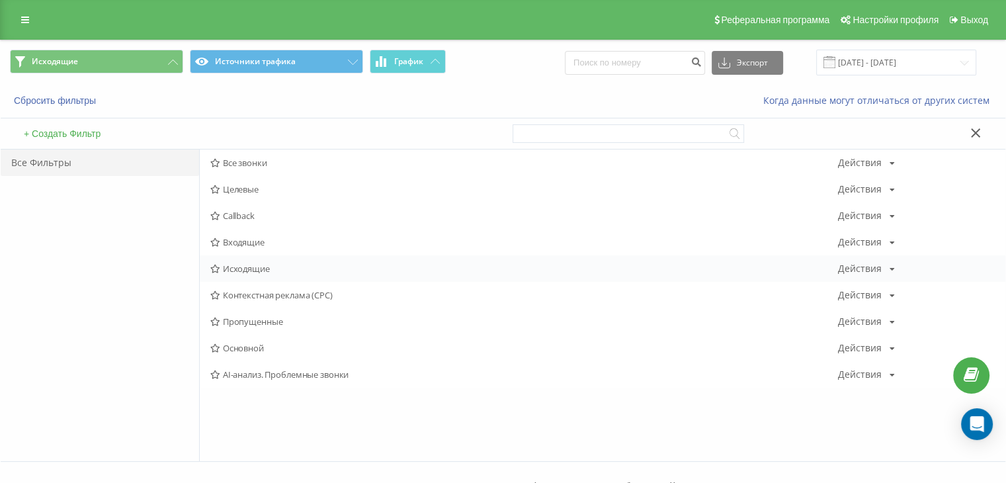
click at [231, 272] on span "Исходящие" at bounding box center [523, 268] width 627 height 9
